Goal: Transaction & Acquisition: Purchase product/service

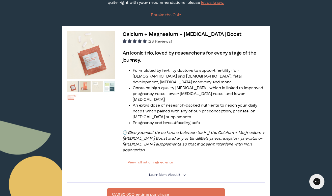
scroll to position [65, 0]
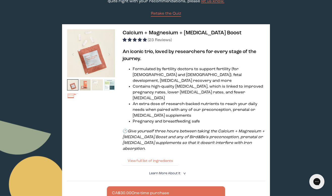
click at [152, 156] on button "View full list of ingredients" at bounding box center [151, 161] width 56 height 10
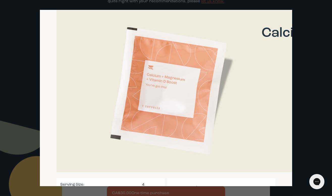
scroll to position [0, 0]
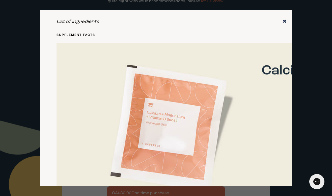
click at [284, 20] on icon "✖" at bounding box center [285, 21] width 4 height 5
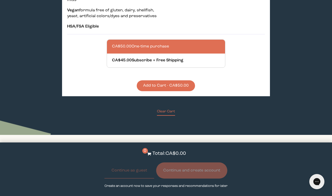
scroll to position [569, 0]
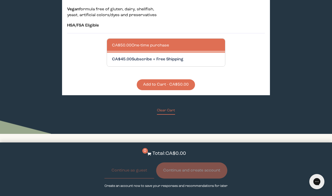
click at [172, 52] on div at bounding box center [171, 59] width 118 height 14
click at [112, 56] on input "CA$45.00 Subscribe + Free Shipping" at bounding box center [112, 56] width 0 height 0
radio input "true"
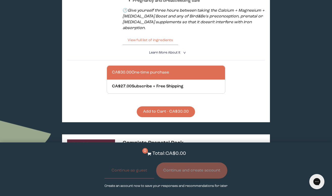
scroll to position [184, 0]
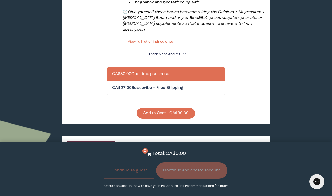
click at [136, 82] on div at bounding box center [171, 88] width 118 height 14
click at [112, 85] on input "CA$27.00 Subscribe + Free Shipping" at bounding box center [112, 85] width 0 height 0
radio input "true"
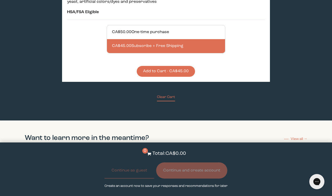
scroll to position [579, 0]
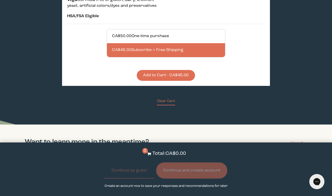
click at [176, 70] on button "Add to Cart - CA$45.00" at bounding box center [166, 75] width 58 height 11
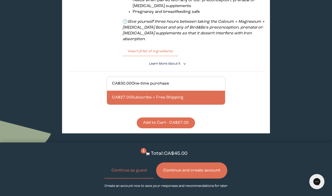
scroll to position [180, 0]
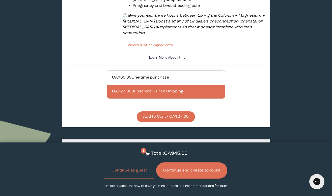
click at [163, 111] on button "Add to Cart - CA$27.00" at bounding box center [166, 116] width 58 height 11
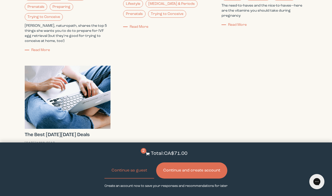
scroll to position [835, 0]
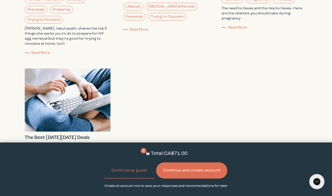
click at [199, 169] on button "Continue and create account" at bounding box center [191, 170] width 71 height 16
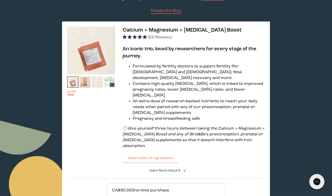
scroll to position [74, 0]
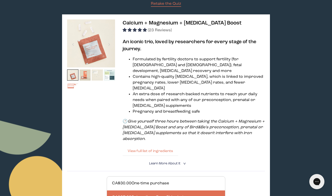
click at [139, 146] on button "View full list of ingredients" at bounding box center [151, 151] width 56 height 10
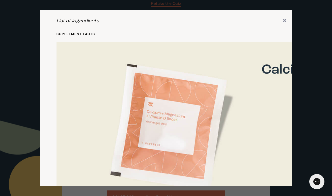
scroll to position [0, 0]
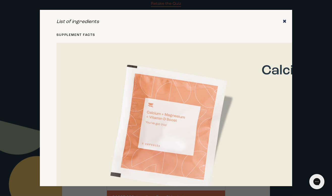
click at [284, 21] on icon "✖" at bounding box center [285, 21] width 4 height 5
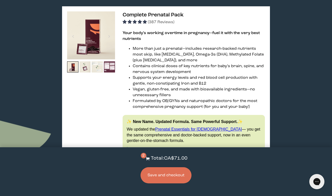
scroll to position [309, 0]
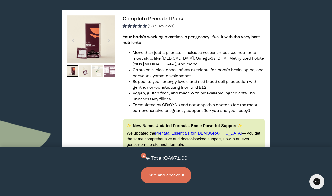
click at [108, 65] on img at bounding box center [109, 70] width 11 height 11
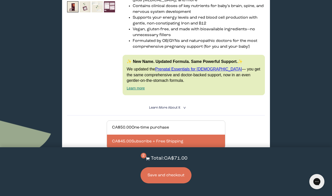
scroll to position [379, 0]
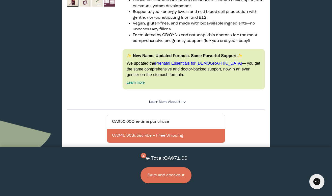
click at [133, 80] on link "Learn more" at bounding box center [136, 82] width 18 height 4
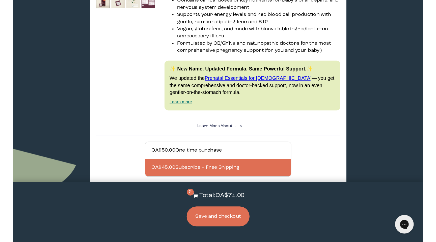
scroll to position [331, 0]
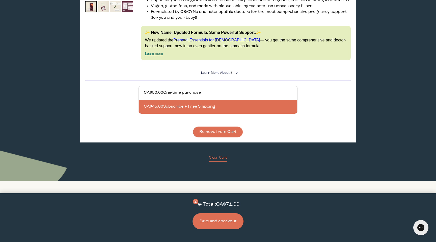
click at [206, 40] on link "Prenatal Essentials for Females" at bounding box center [216, 40] width 87 height 4
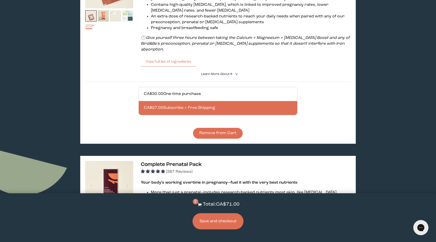
scroll to position [0, 0]
